Goal: Information Seeking & Learning: Compare options

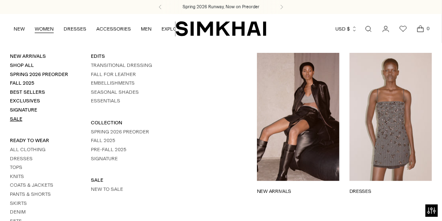
click at [12, 117] on link "Sale" at bounding box center [16, 119] width 12 height 6
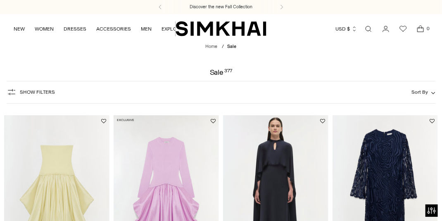
scroll to position [120, 0]
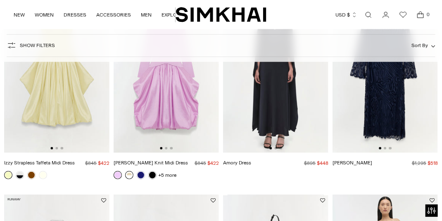
click at [129, 175] on link at bounding box center [129, 175] width 8 height 8
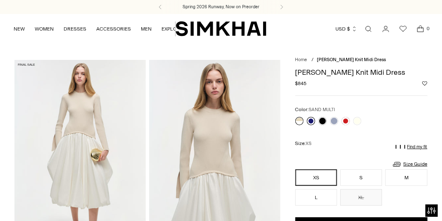
click at [311, 123] on link at bounding box center [311, 121] width 8 height 8
click at [356, 120] on link at bounding box center [357, 121] width 8 height 8
